Goal: Ask a question: Seek information or help from site administrators or community

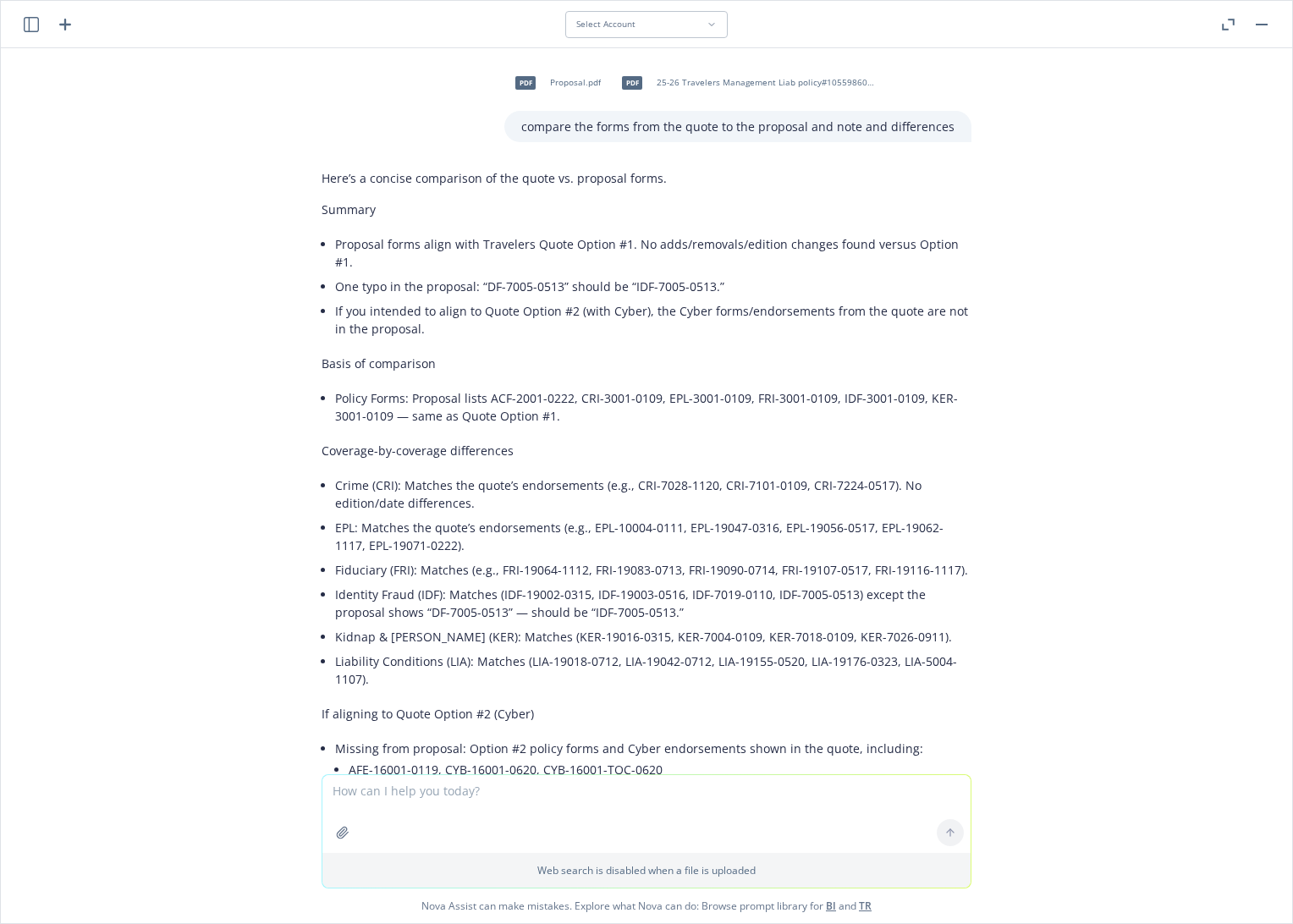
scroll to position [1233, 0]
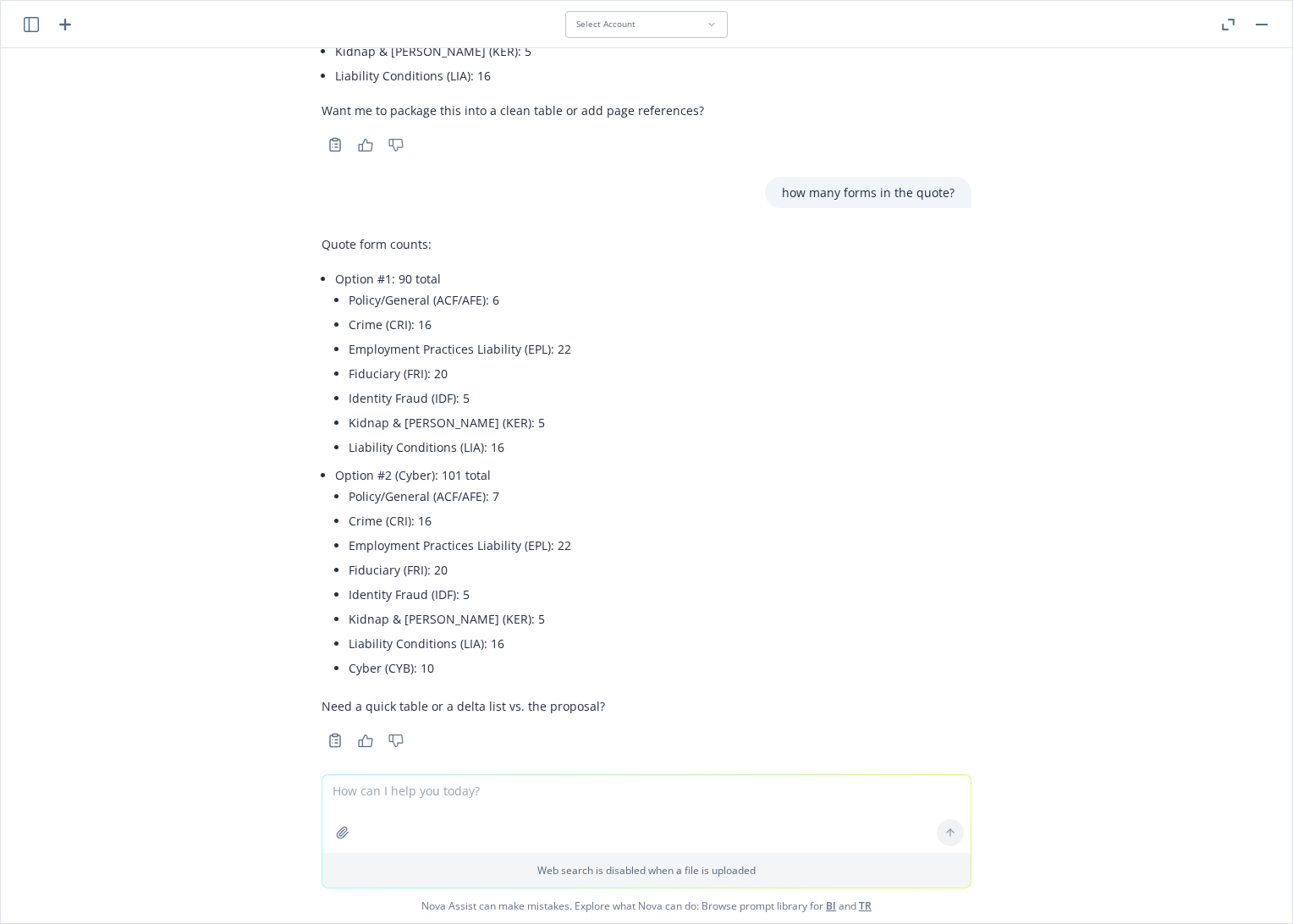
click at [436, 804] on textarea at bounding box center [646, 814] width 648 height 78
paste textarea "Uninsured/Underinsured Motorists UM/UIM is excluded. Signed selection/rejection…"
type textarea "Uninsured/Underinsured Motorists UM/UIM is excluded. Signed selection/rejection…"
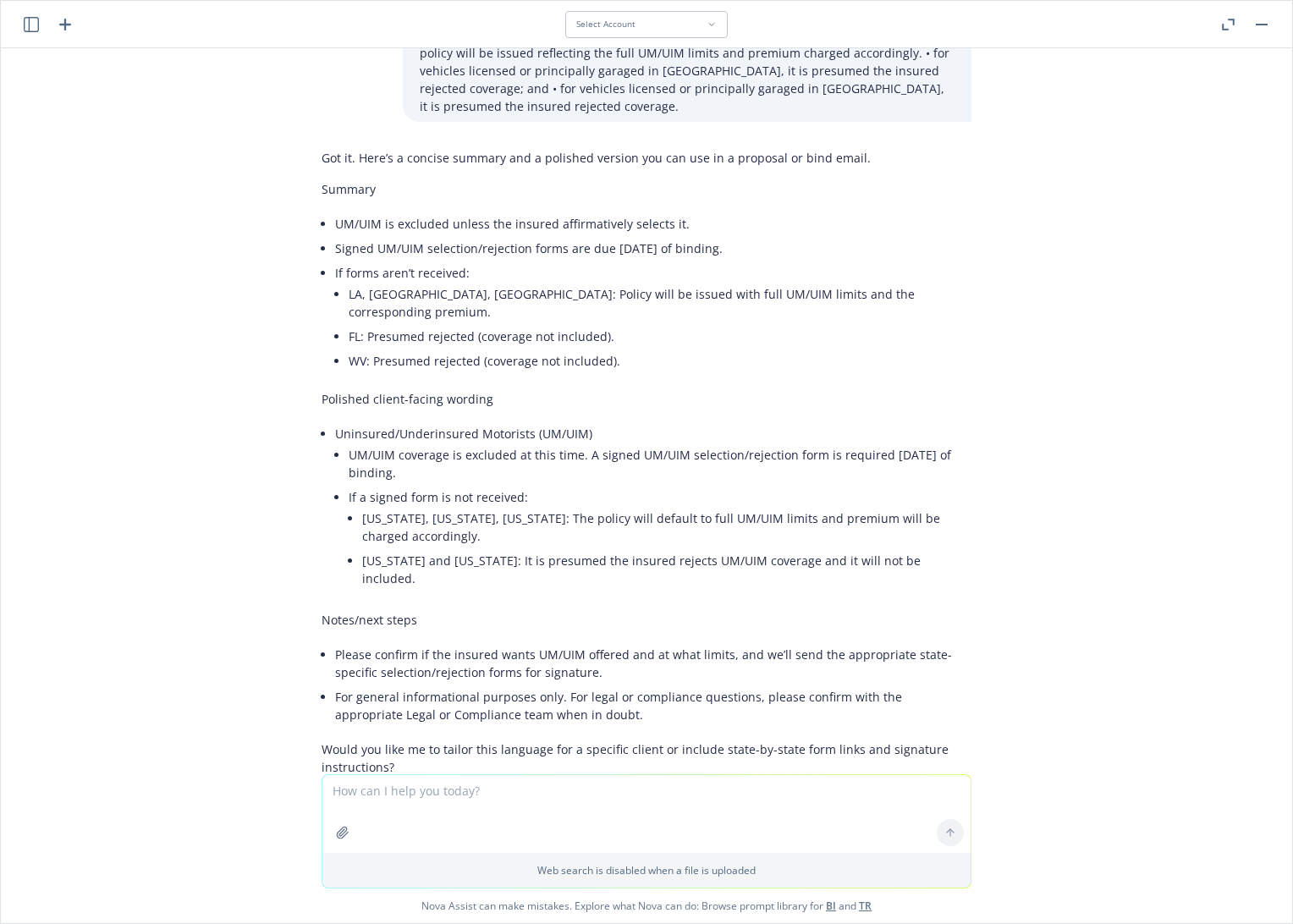
scroll to position [2029, 0]
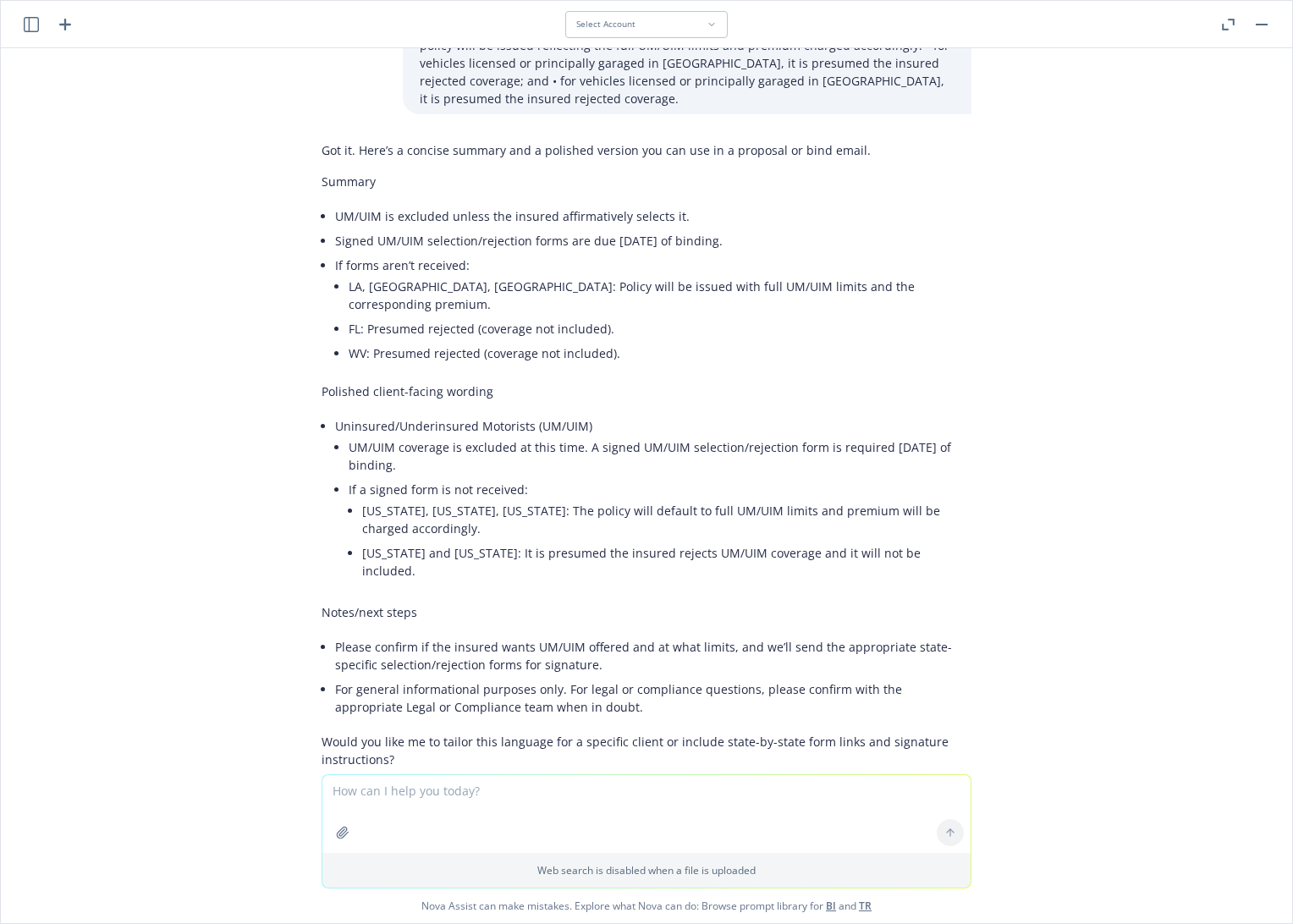
click at [493, 790] on textarea at bounding box center [646, 814] width 648 height 78
type textarea "does this apply to [GEOGRAPHIC_DATA]?"
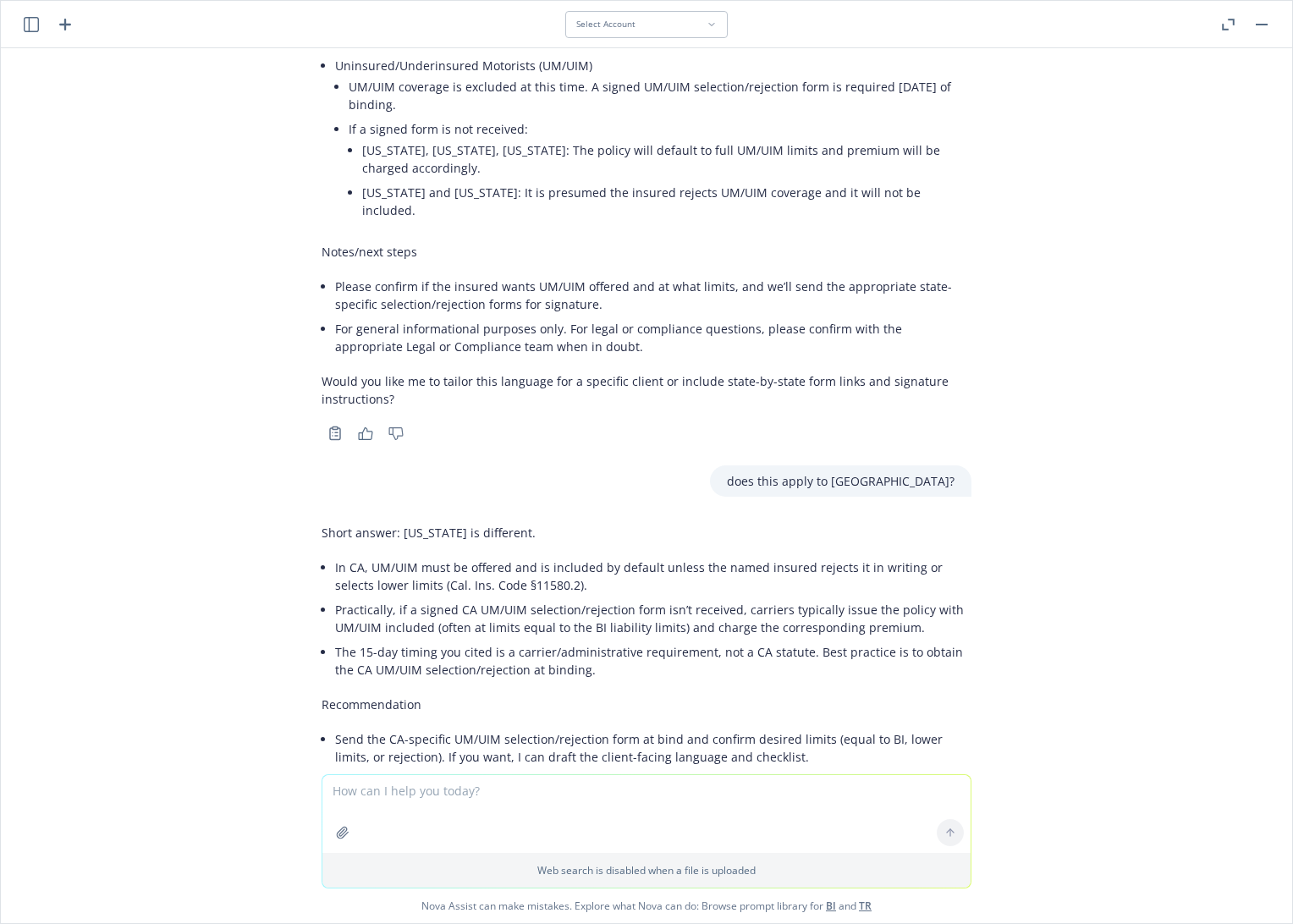
scroll to position [2439, 0]
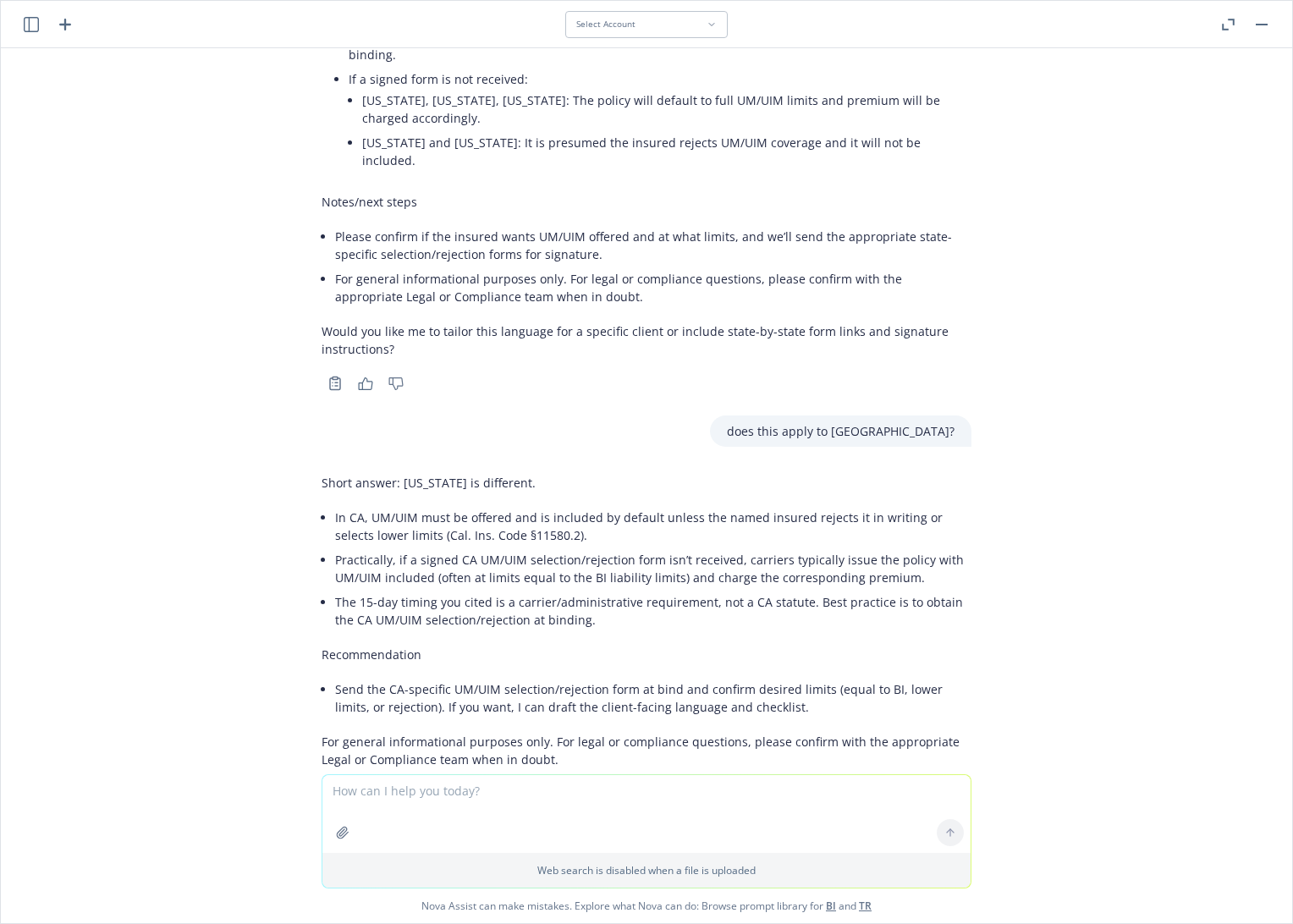
click at [1129, 560] on div "pdf Proposal.pdf pdf 25-26 Travelers Management Liab policy#105598606 Quote.pdf…" at bounding box center [646, 411] width 1291 height 726
click at [406, 798] on textarea at bounding box center [646, 814] width 648 height 78
type textarea "what is this coverage for?"
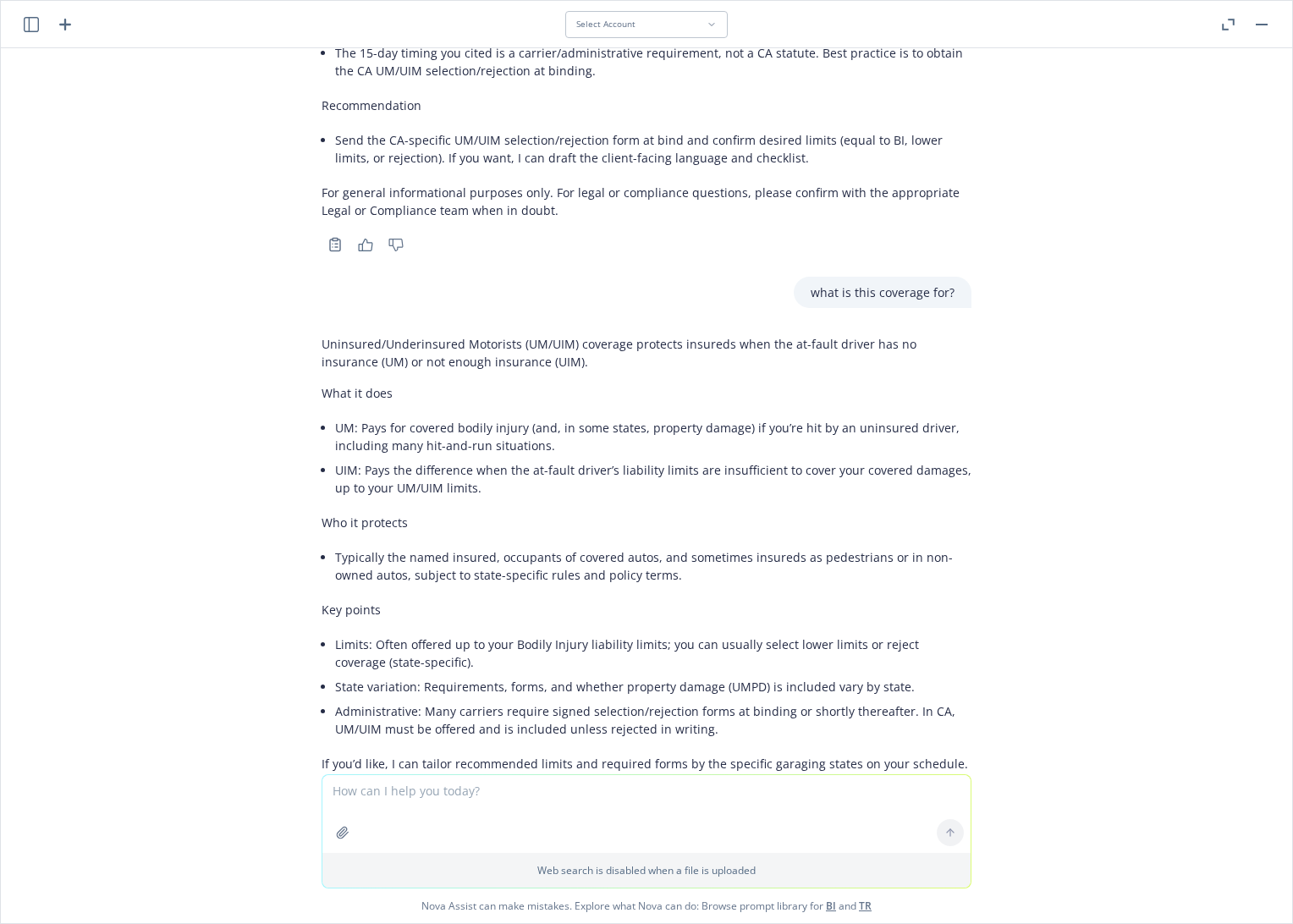
scroll to position [3027, 0]
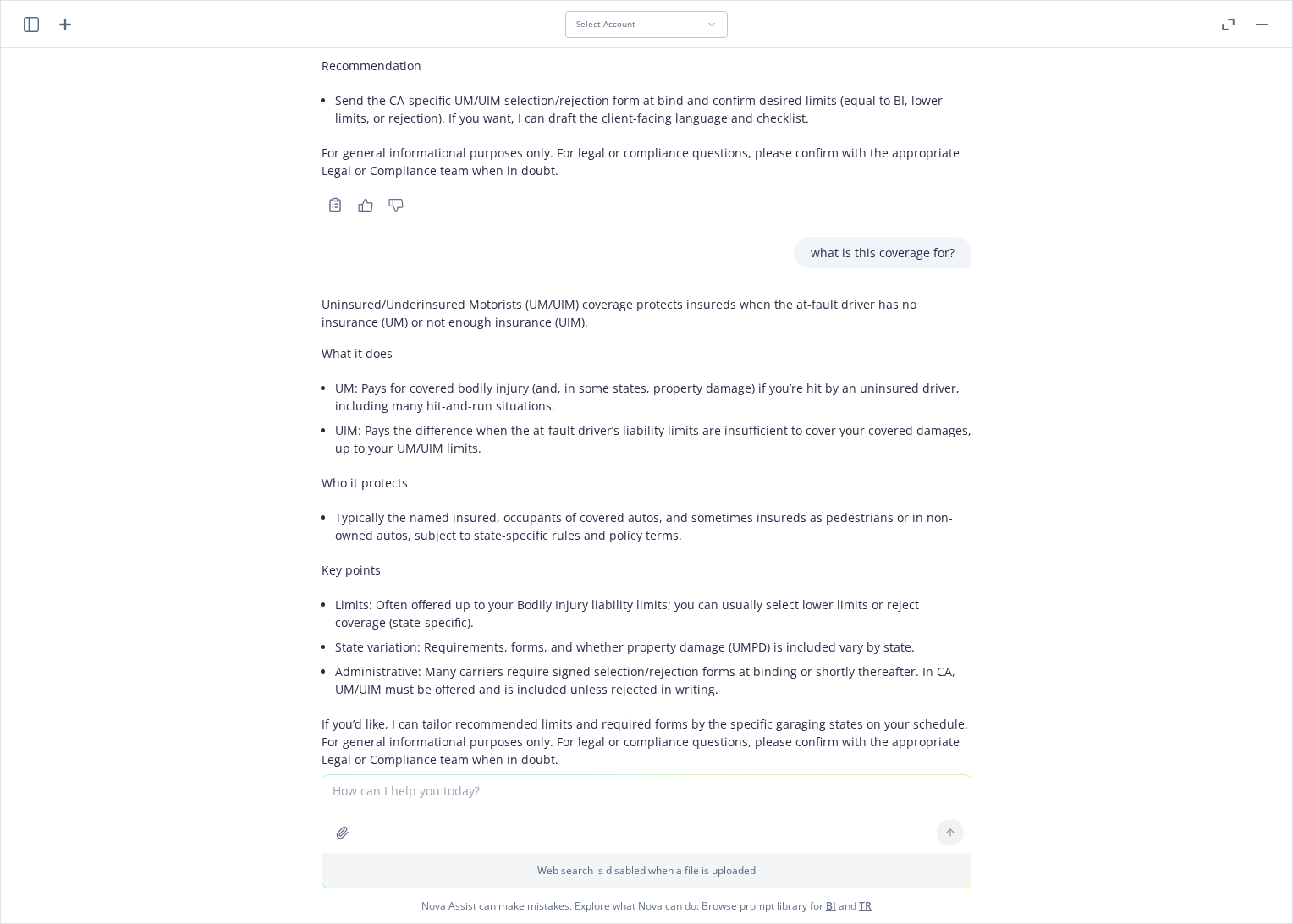
click at [1166, 397] on div "pdf Proposal.pdf pdf 25-26 Travelers Management Liab policy#105598606 Quote.pdf…" at bounding box center [646, 411] width 1291 height 726
click at [528, 789] on textarea at bounding box center [646, 814] width 648 height 78
type textarea "show a real example"
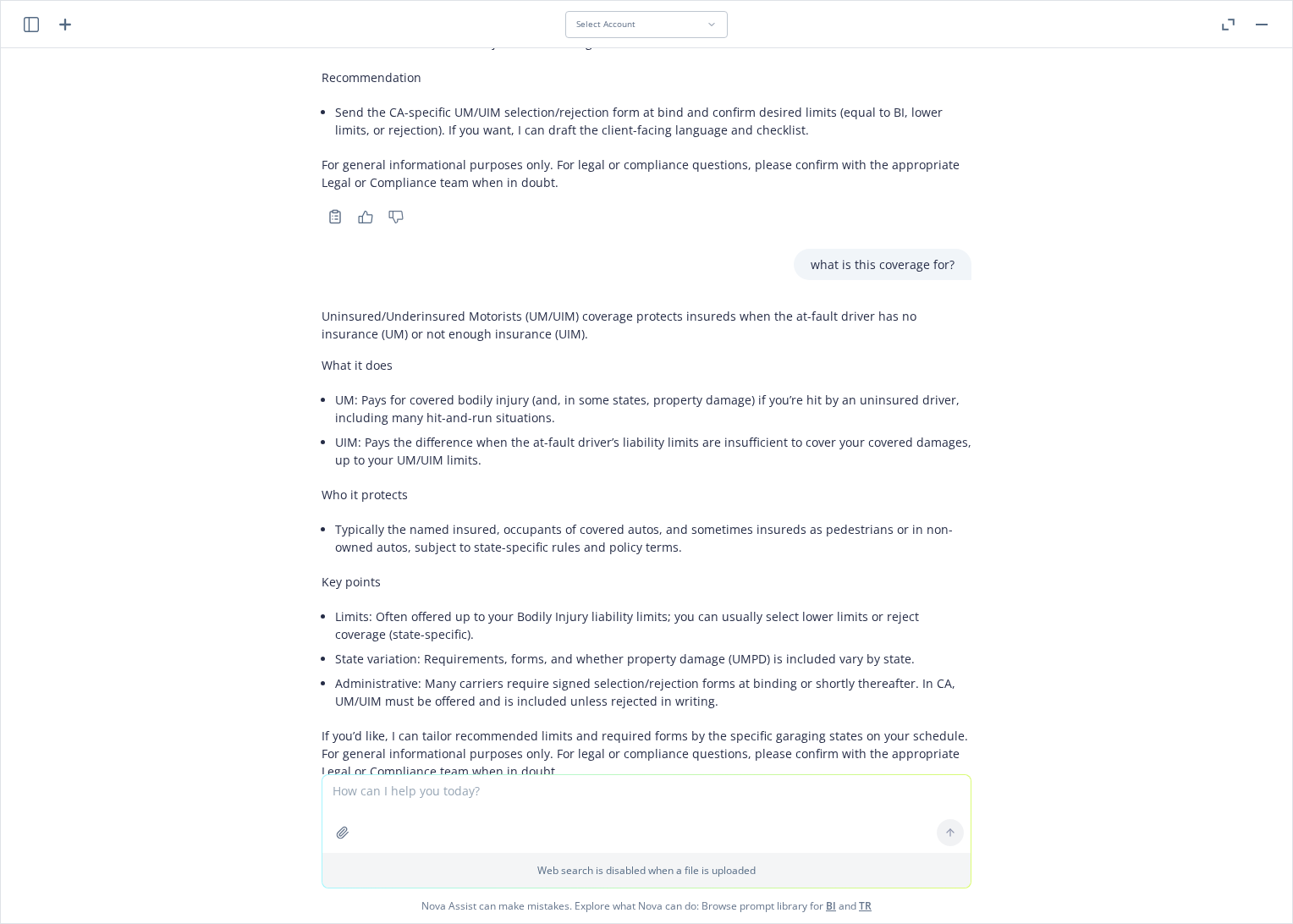
scroll to position [2969, 0]
